Goal: Information Seeking & Learning: Understand process/instructions

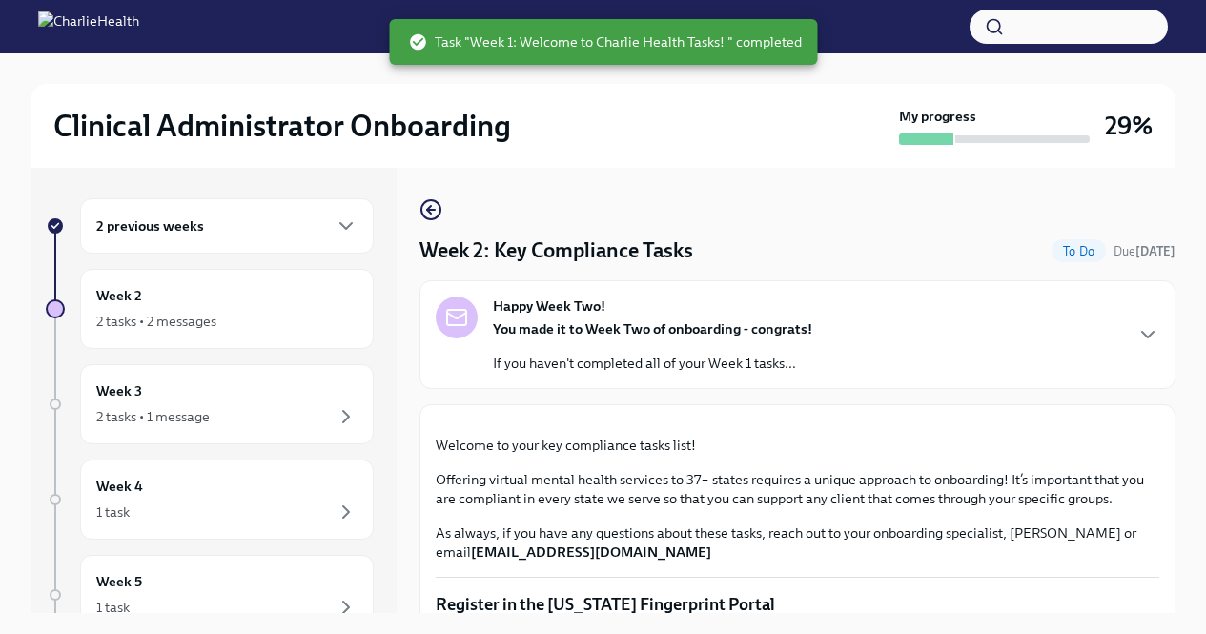
scroll to position [32, 0]
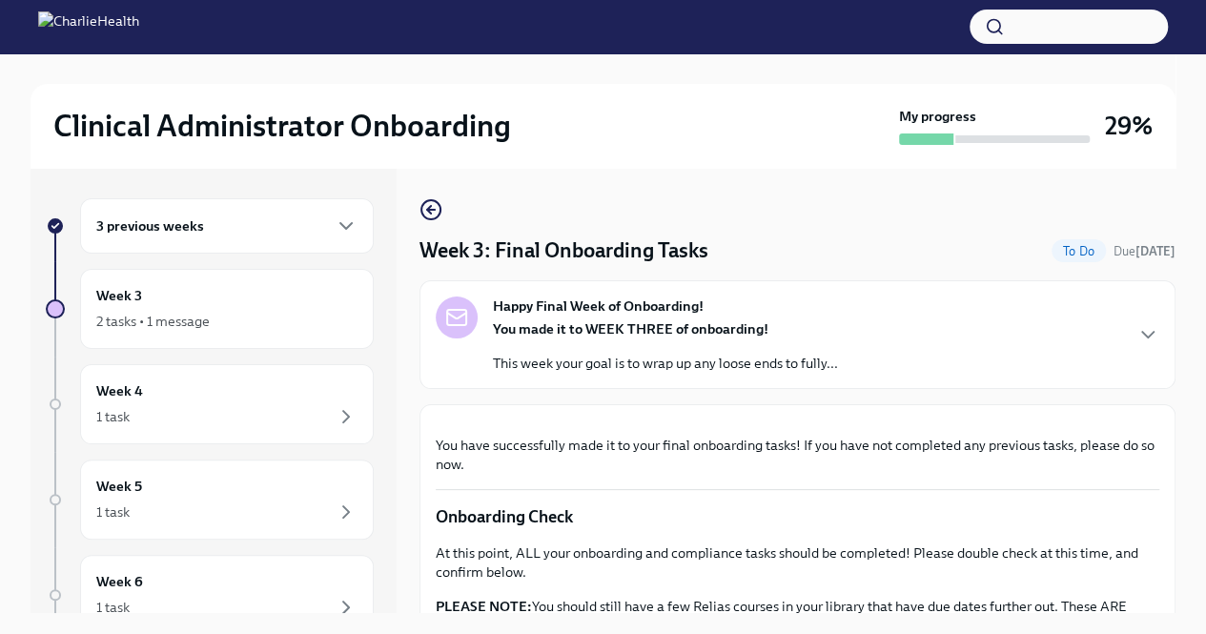
click at [258, 225] on div "3 previous weeks" at bounding box center [226, 226] width 261 height 23
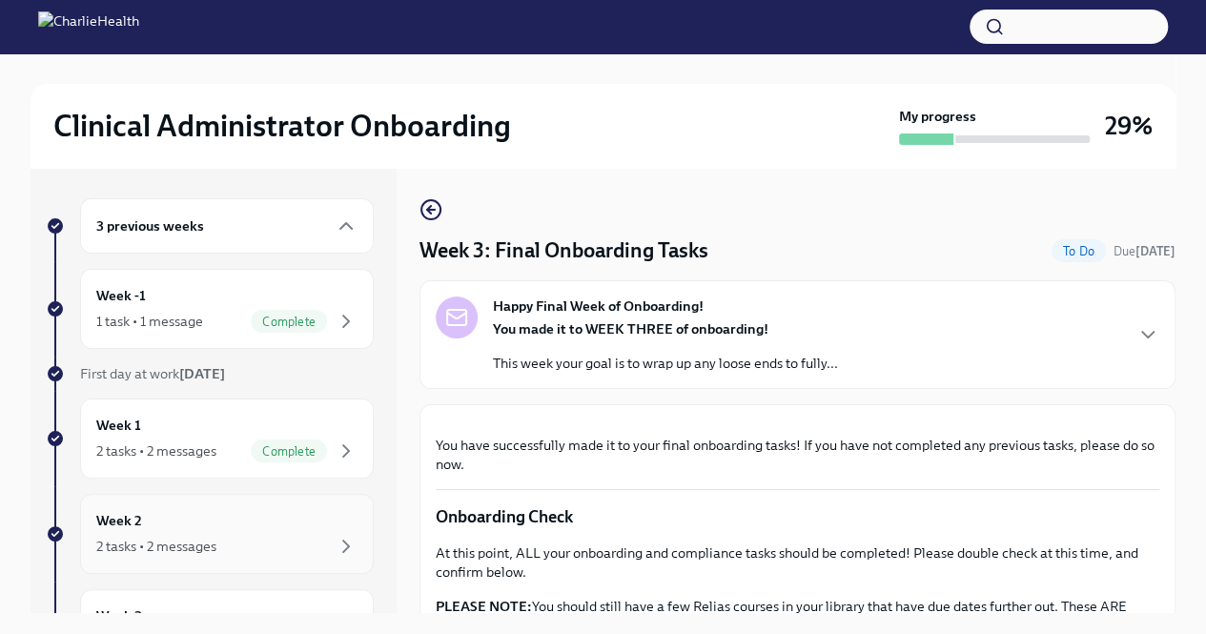
click at [276, 535] on div "2 tasks • 2 messages" at bounding box center [226, 546] width 261 height 23
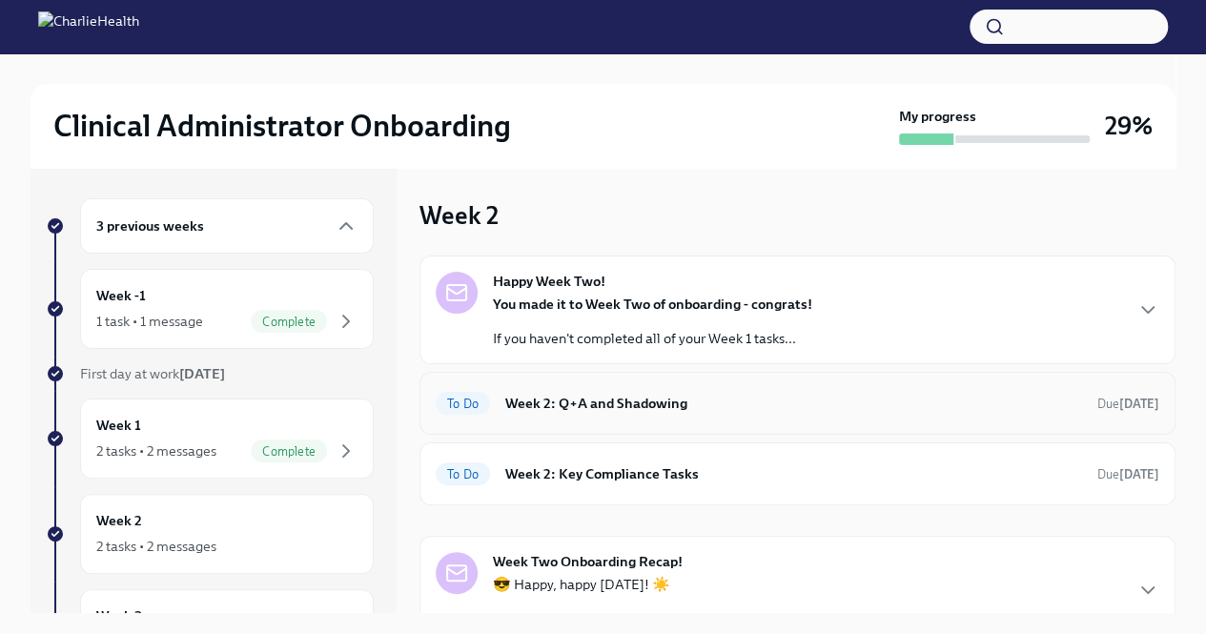
click at [702, 411] on h6 "Week 2: Q+A and Shadowing" at bounding box center [793, 403] width 577 height 21
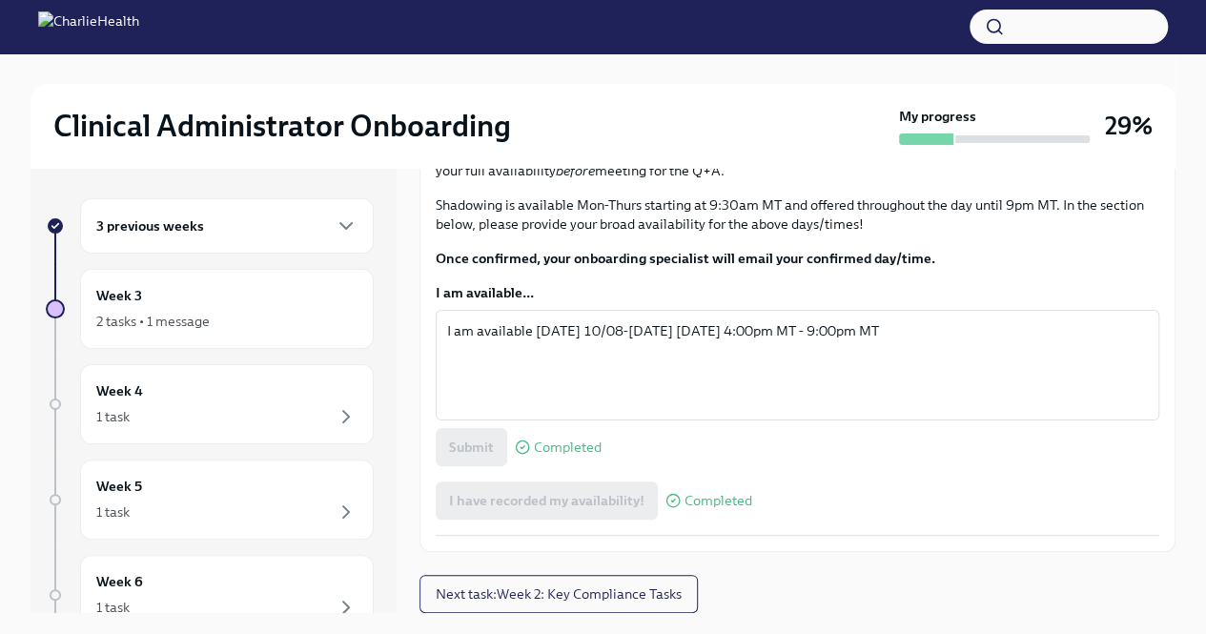
scroll to position [32, 0]
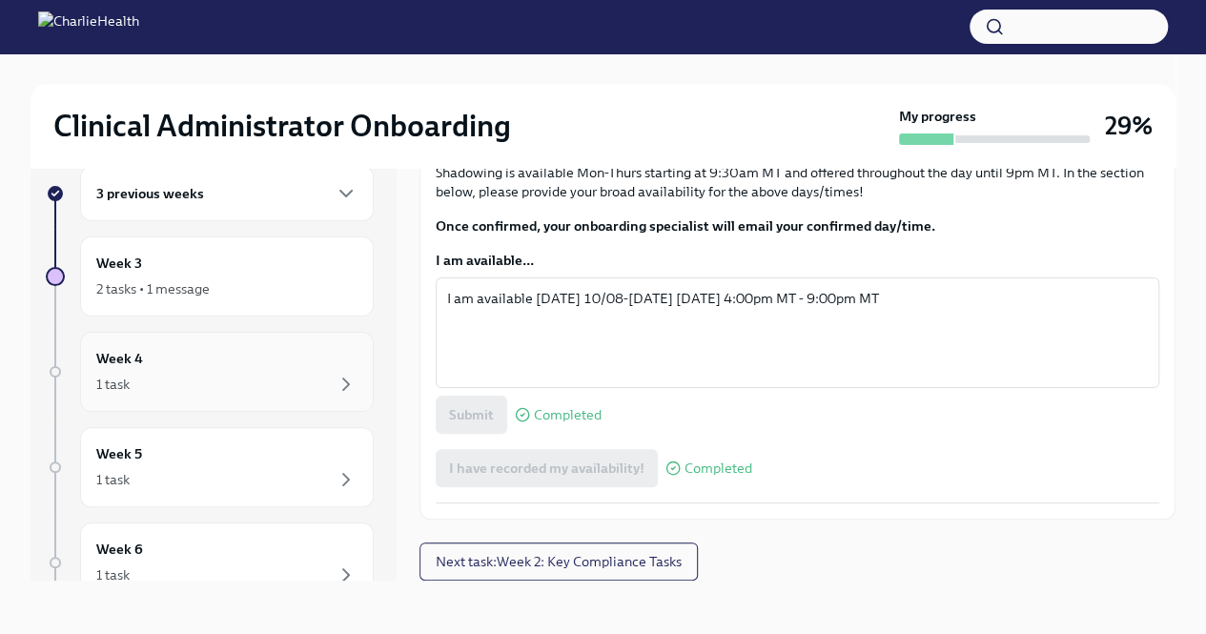
click at [149, 359] on div "Week 4 1 task" at bounding box center [226, 372] width 261 height 48
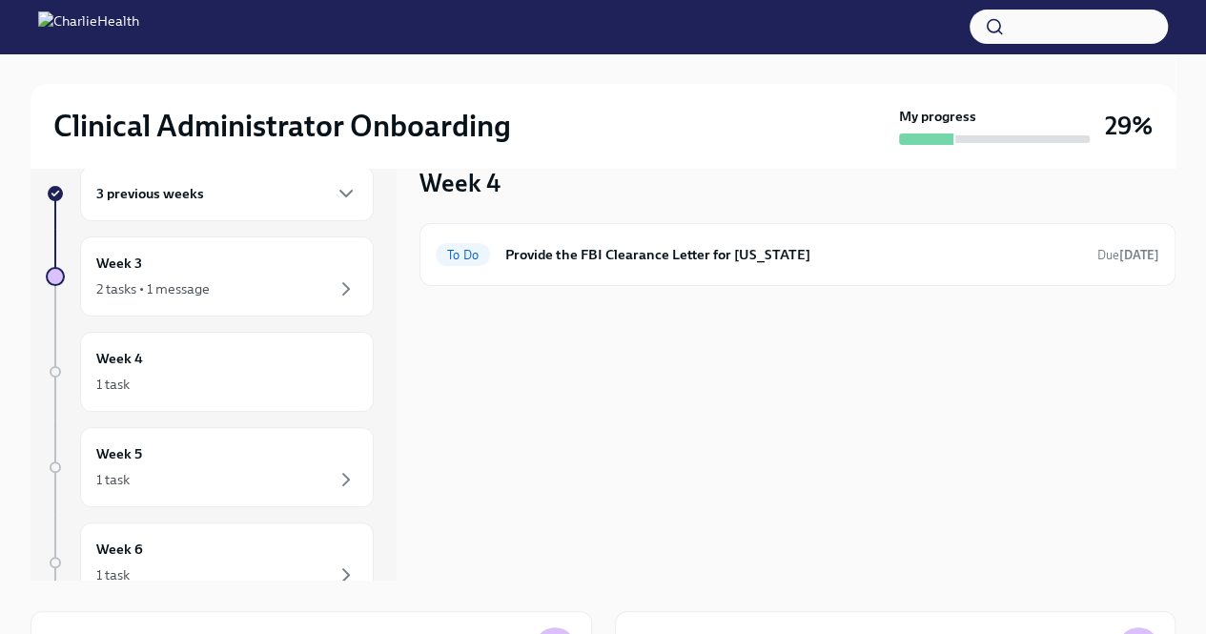
click at [207, 259] on div "Week 3 2 tasks • 1 message" at bounding box center [226, 277] width 261 height 48
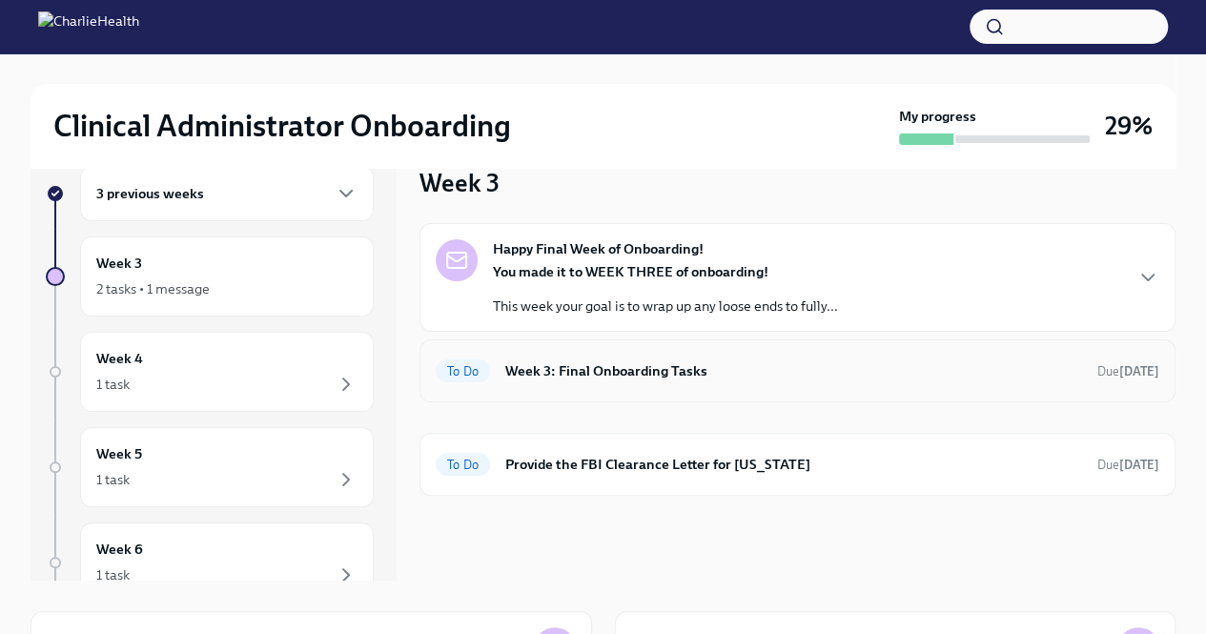
click at [542, 373] on h6 "Week 3: Final Onboarding Tasks" at bounding box center [793, 370] width 577 height 21
